Goal: Information Seeking & Learning: Learn about a topic

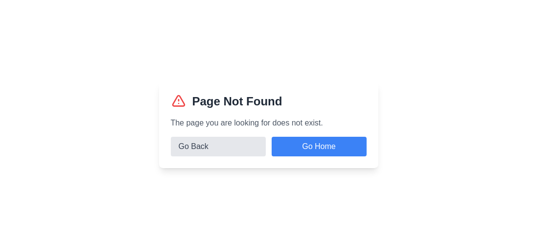
click at [238, 156] on button "Go Back" at bounding box center [218, 147] width 95 height 20
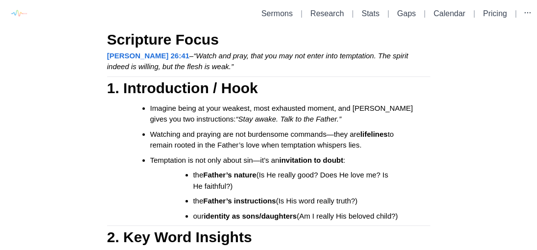
scroll to position [107, 0]
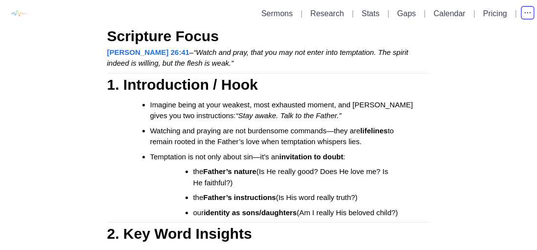
click at [528, 12] on icon "button" at bounding box center [527, 12] width 5 height 0
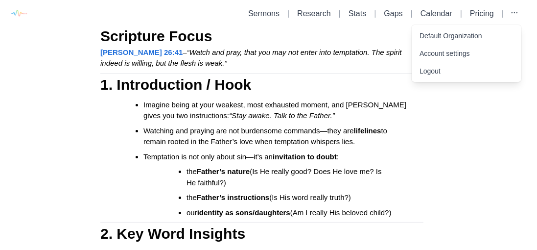
click at [338, 73] on h2 "1. Introduction / Hook" at bounding box center [261, 84] width 323 height 22
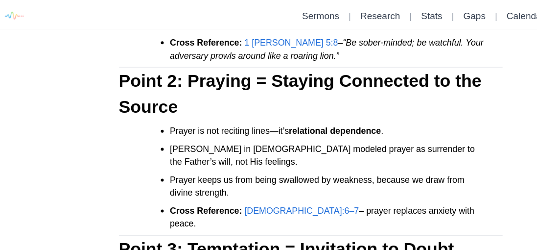
scroll to position [523, 0]
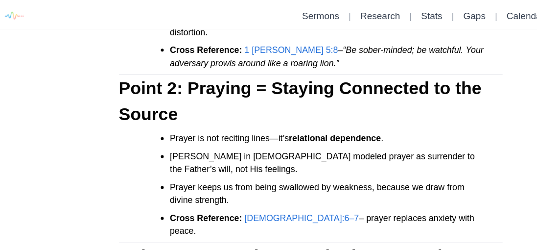
click at [257, 205] on h3 "Point 3: Temptation = Invitation to Doubt" at bounding box center [268, 216] width 323 height 22
click at [251, 179] on span "[DEMOGRAPHIC_DATA]:6–7" at bounding box center [261, 183] width 97 height 8
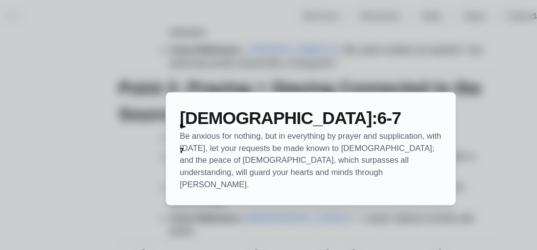
click at [412, 138] on div at bounding box center [268, 125] width 537 height 250
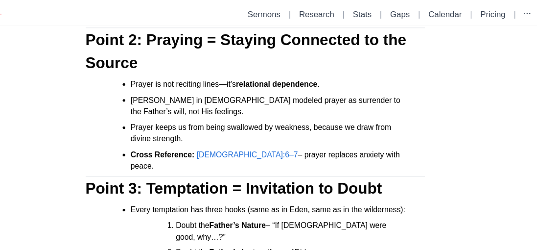
scroll to position [0, 0]
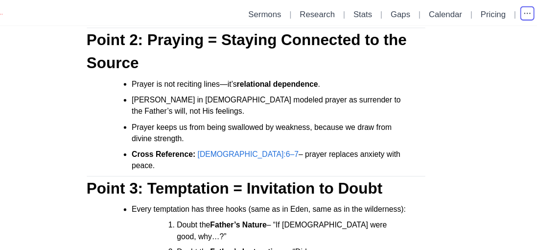
click at [530, 15] on icon "button" at bounding box center [528, 13] width 10 height 10
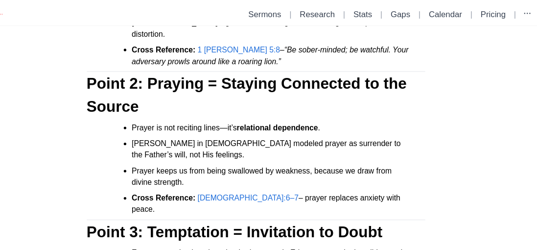
scroll to position [518, 0]
click at [528, 12] on icon "button" at bounding box center [527, 12] width 5 height 0
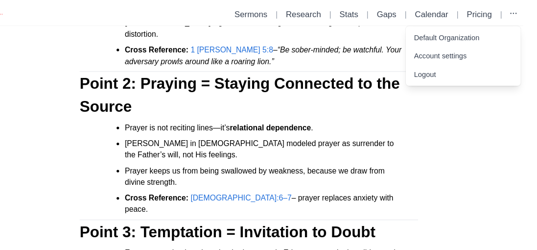
click at [418, 117] on ul "Prayer is not reciting lines—it’s relational dependence . [PERSON_NAME] in [PER…" at bounding box center [265, 161] width 315 height 89
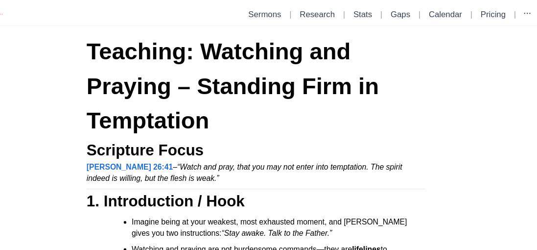
scroll to position [0, 0]
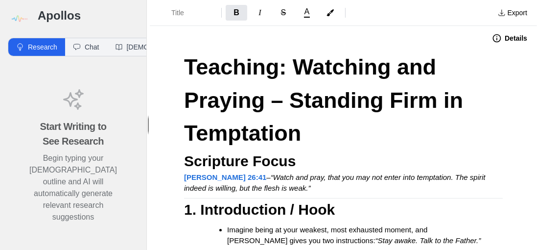
click at [516, 14] on button "Export" at bounding box center [512, 13] width 41 height 16
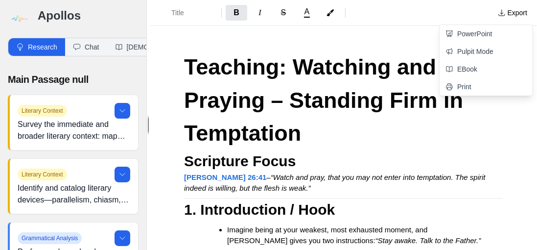
click at [477, 36] on link "PowerPoint" at bounding box center [486, 34] width 93 height 18
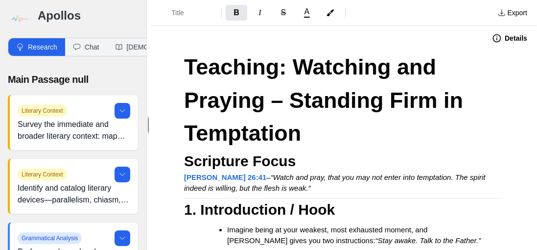
click at [514, 20] on button "Export" at bounding box center [512, 13] width 41 height 16
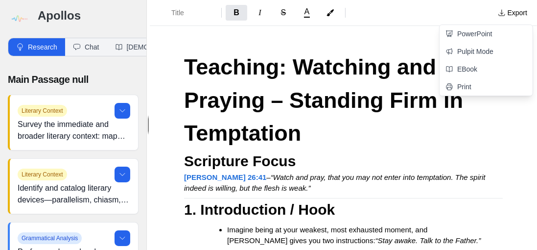
click at [467, 71] on link "EBook" at bounding box center [486, 69] width 93 height 18
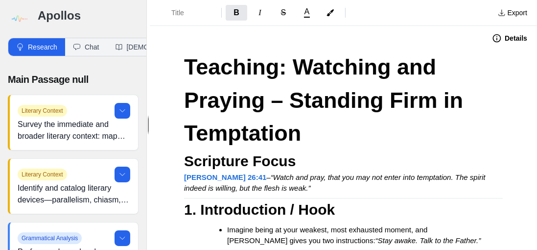
click at [511, 17] on button "Export" at bounding box center [512, 13] width 41 height 16
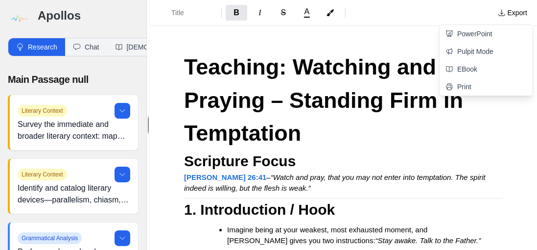
click at [495, 150] on h3 "Scripture Focus" at bounding box center [343, 161] width 319 height 22
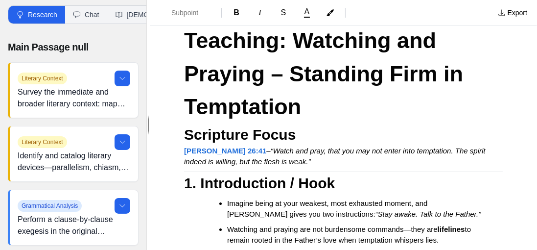
scroll to position [33, 0]
click at [122, 77] on icon at bounding box center [123, 78] width 8 height 8
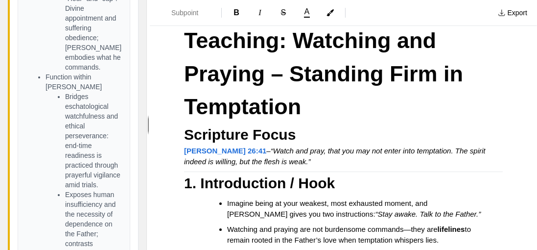
scroll to position [2180, 0]
click at [106, 106] on li "Bridges eschatological watchfulness and ethical perseverance: end-time readines…" at bounding box center [93, 140] width 57 height 98
click at [100, 189] on li "Exposes human insufficiency and the necessity of dependence on the Father; cont…" at bounding box center [93, 233] width 57 height 88
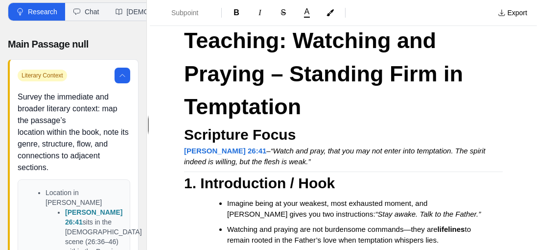
scroll to position [56, 0]
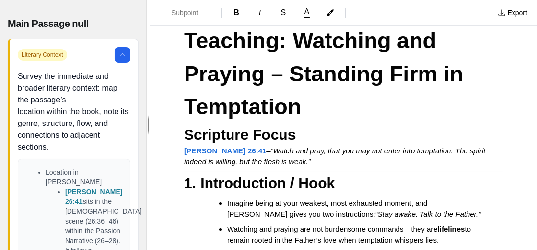
click at [122, 53] on icon at bounding box center [123, 55] width 8 height 8
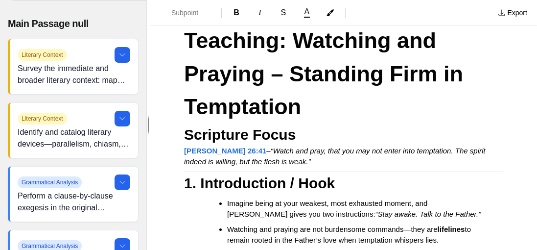
click at [127, 117] on button at bounding box center [123, 119] width 16 height 16
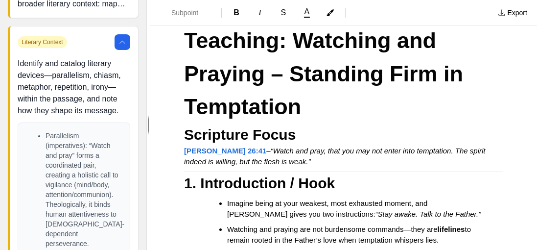
scroll to position [132, 0]
click at [125, 44] on icon at bounding box center [123, 43] width 8 height 8
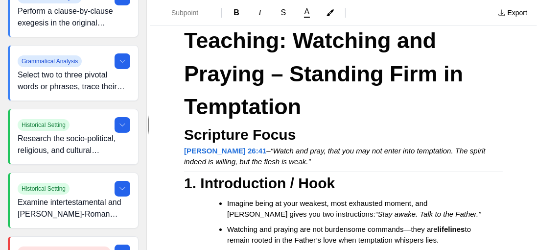
scroll to position [243, 0]
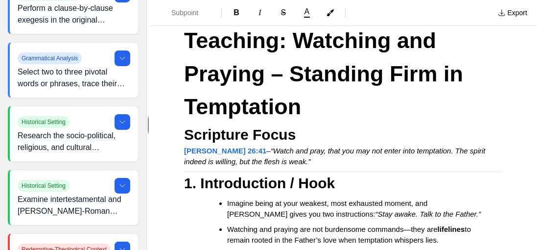
click at [122, 56] on icon at bounding box center [123, 58] width 8 height 8
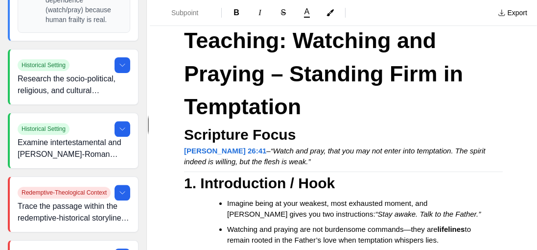
scroll to position [2244, 0]
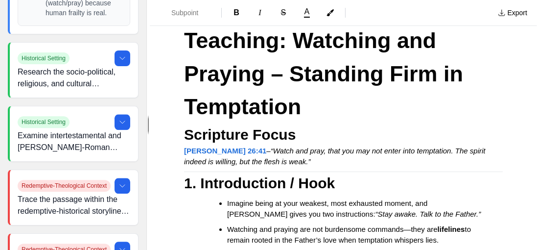
click at [122, 245] on icon at bounding box center [123, 249] width 8 height 8
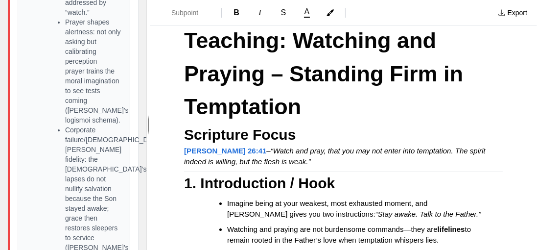
scroll to position [5361, 0]
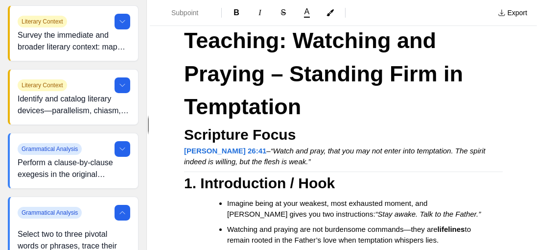
scroll to position [0, 0]
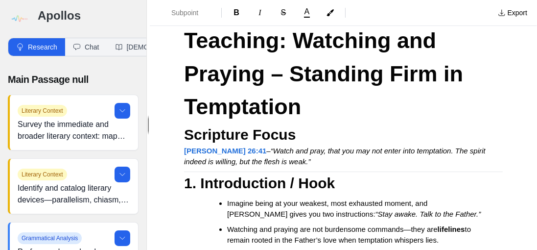
click at [132, 47] on button "Bible" at bounding box center [159, 47] width 104 height 18
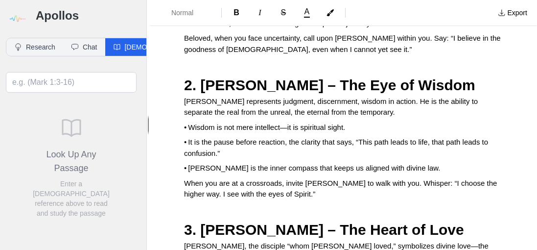
scroll to position [3628, 0]
